Goal: Navigation & Orientation: Understand site structure

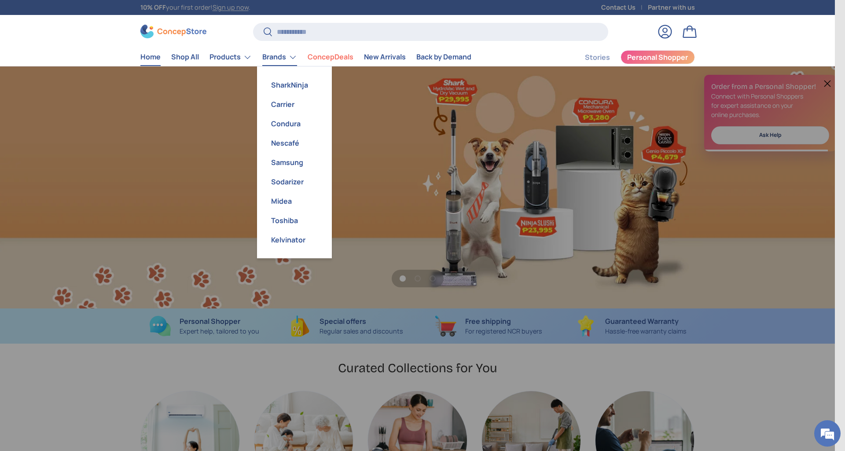
scroll to position [0, 834]
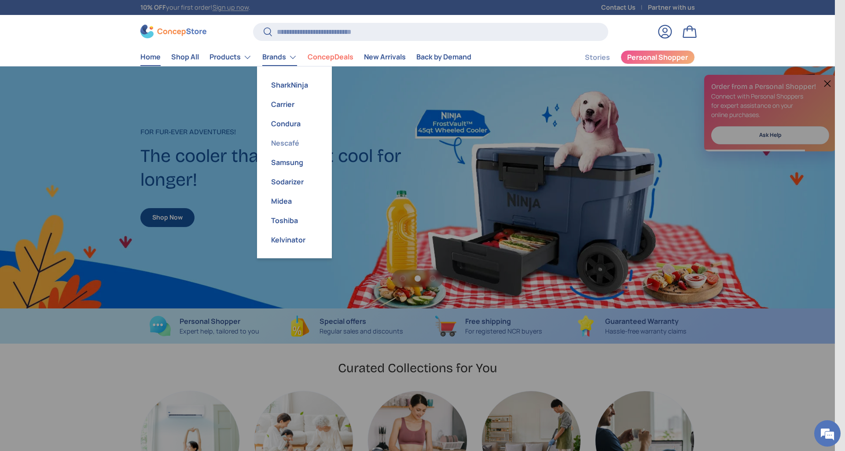
click at [289, 142] on link "Nescafé" at bounding box center [294, 142] width 64 height 19
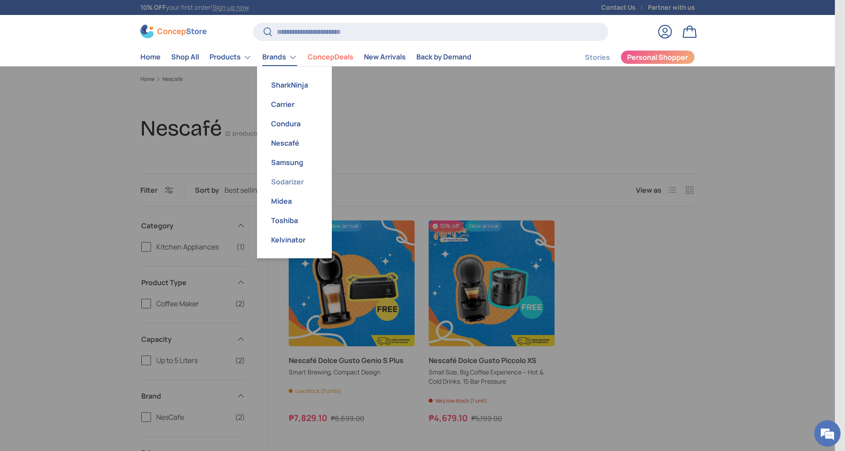
click at [285, 181] on link "Sodarizer" at bounding box center [294, 181] width 64 height 19
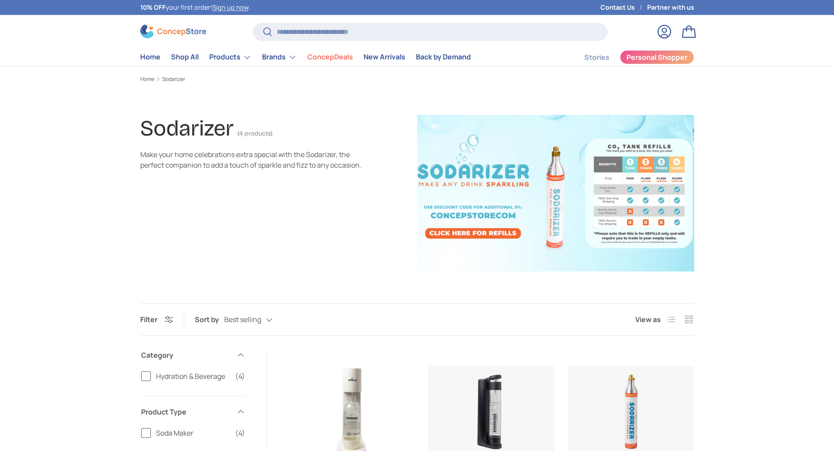
scroll to position [264, 0]
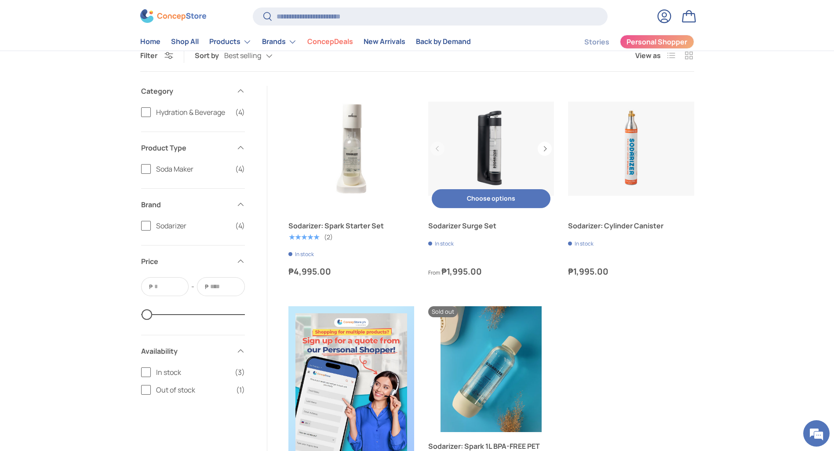
click at [505, 138] on link "Sodarizer Surge Set" at bounding box center [491, 149] width 126 height 126
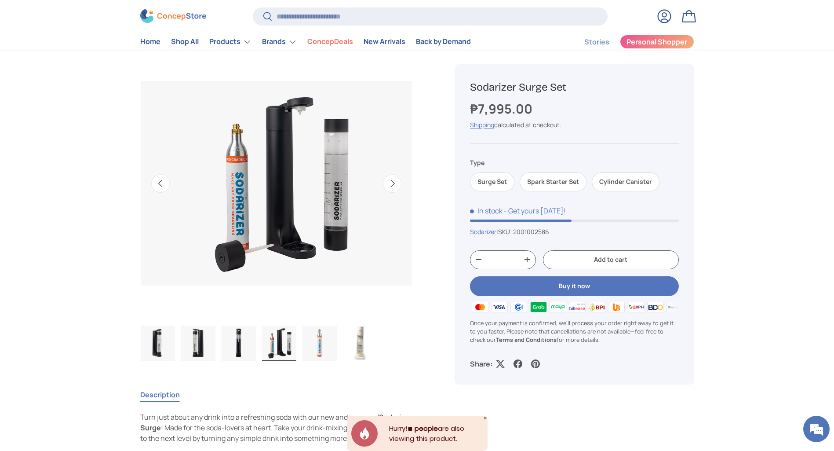
scroll to position [66, 0]
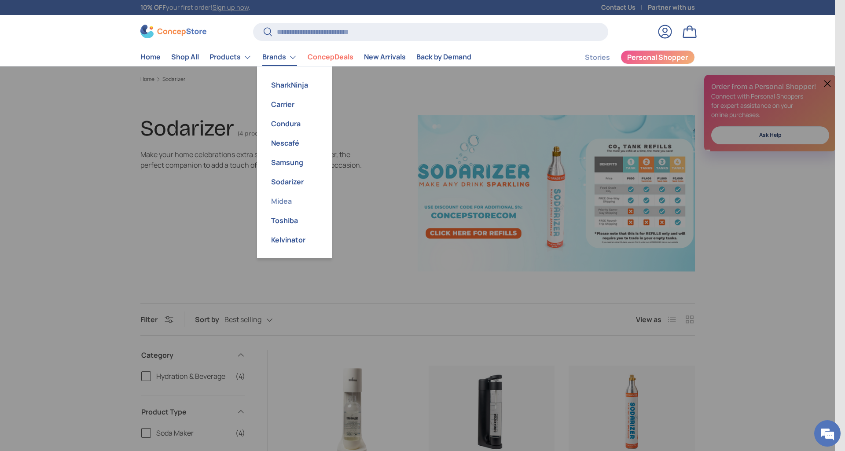
click at [282, 198] on link "Midea" at bounding box center [294, 200] width 64 height 19
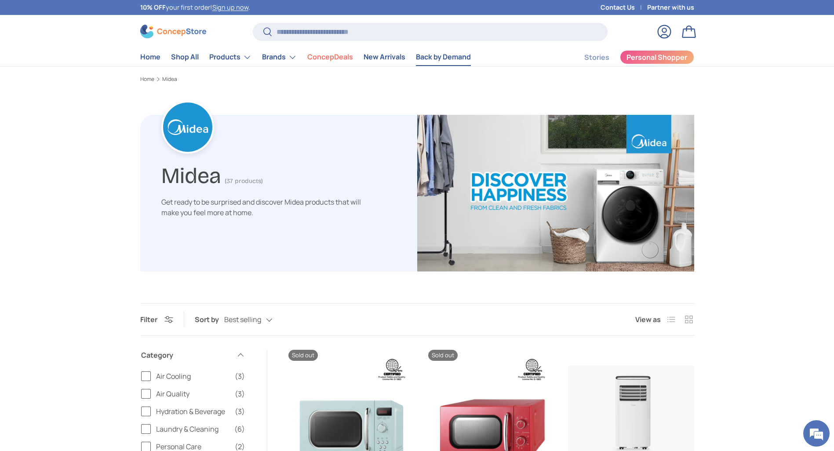
click at [451, 57] on link "Back by Demand" at bounding box center [443, 56] width 55 height 17
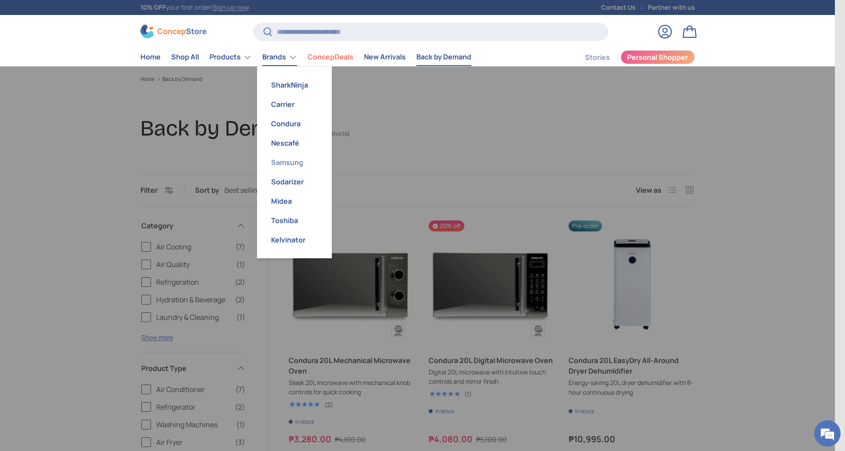
click at [283, 163] on link "Samsung" at bounding box center [294, 162] width 64 height 19
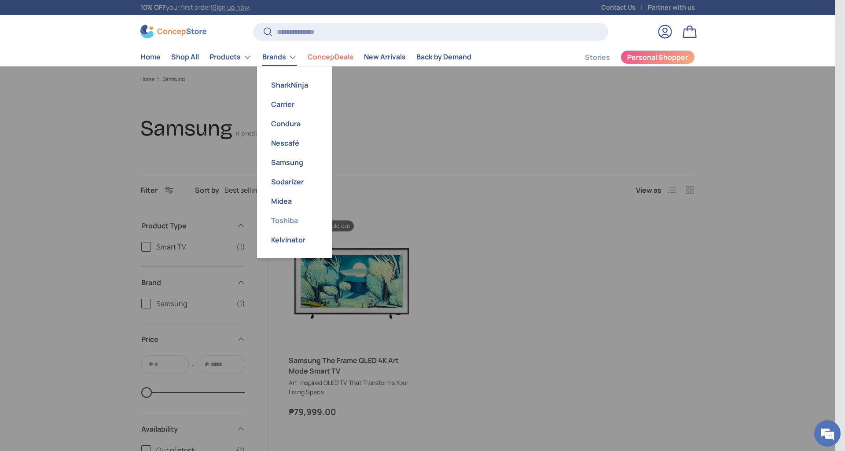
click at [291, 221] on link "Toshiba" at bounding box center [294, 220] width 64 height 19
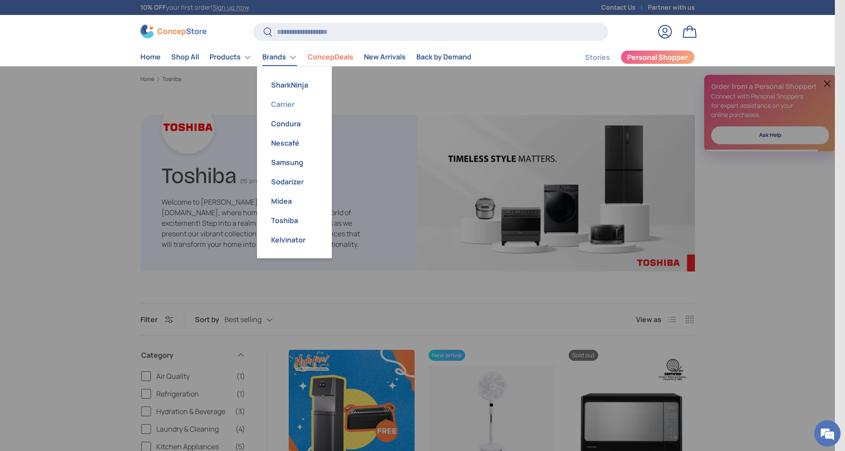
click at [285, 105] on link "Carrier" at bounding box center [294, 104] width 64 height 19
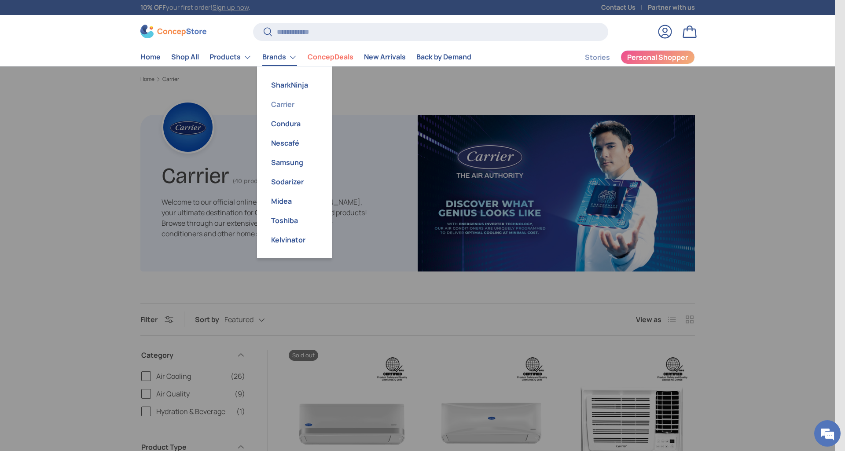
click at [283, 104] on link "Carrier" at bounding box center [294, 104] width 64 height 19
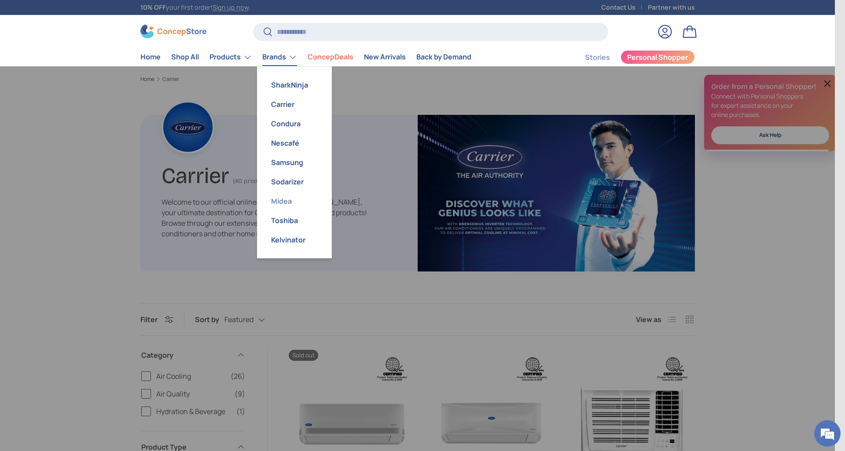
click at [292, 203] on link "Midea" at bounding box center [294, 200] width 64 height 19
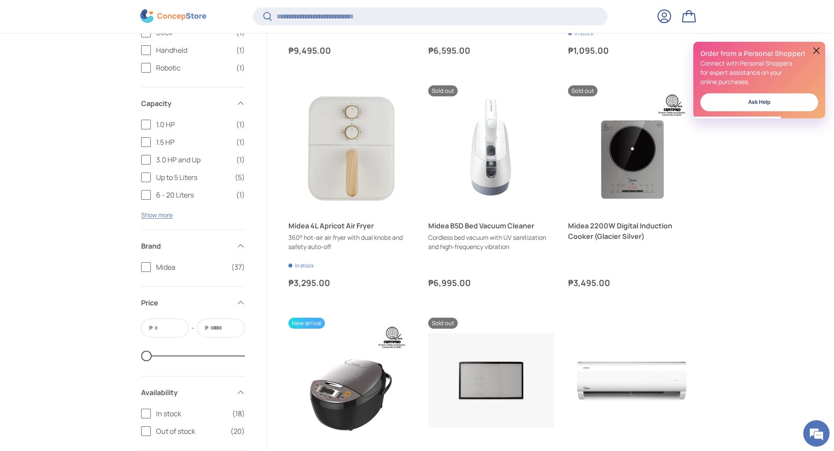
scroll to position [1912, 0]
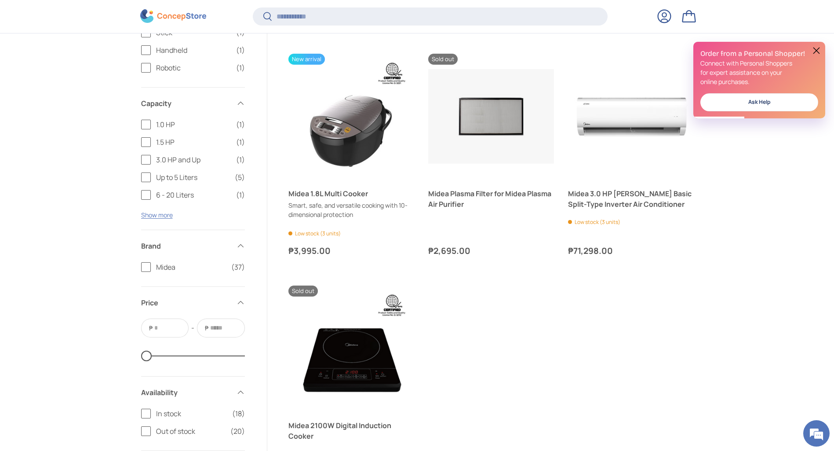
click at [819, 51] on button at bounding box center [817, 50] width 11 height 11
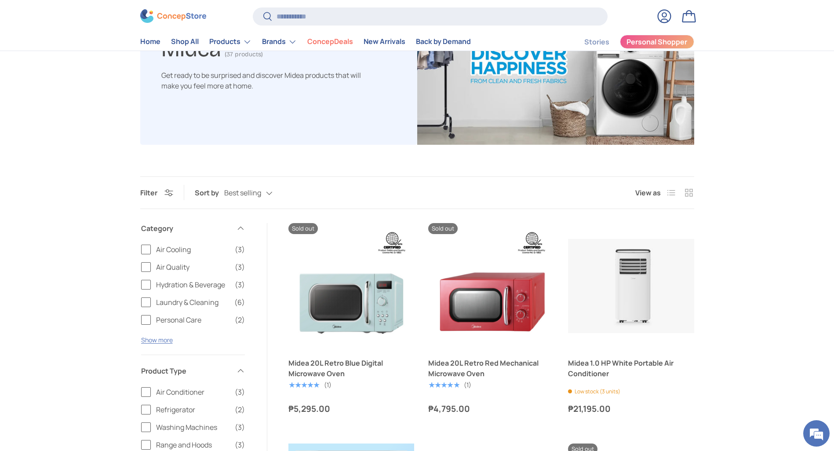
scroll to position [0, 0]
